Goal: Register for event/course

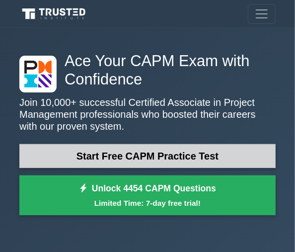
click at [156, 152] on link "Start Free CAPM Practice Test" at bounding box center [147, 156] width 256 height 24
